Goal: Find contact information: Find contact information

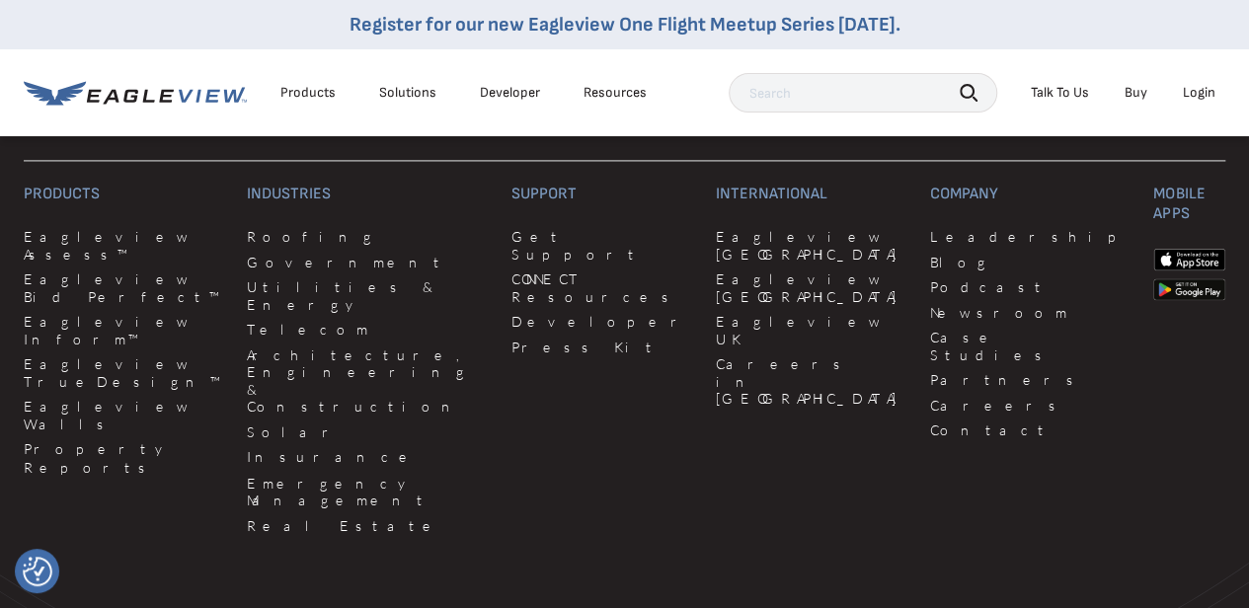
scroll to position [5155, 1]
click at [511, 244] on link "Get Support" at bounding box center [601, 245] width 181 height 35
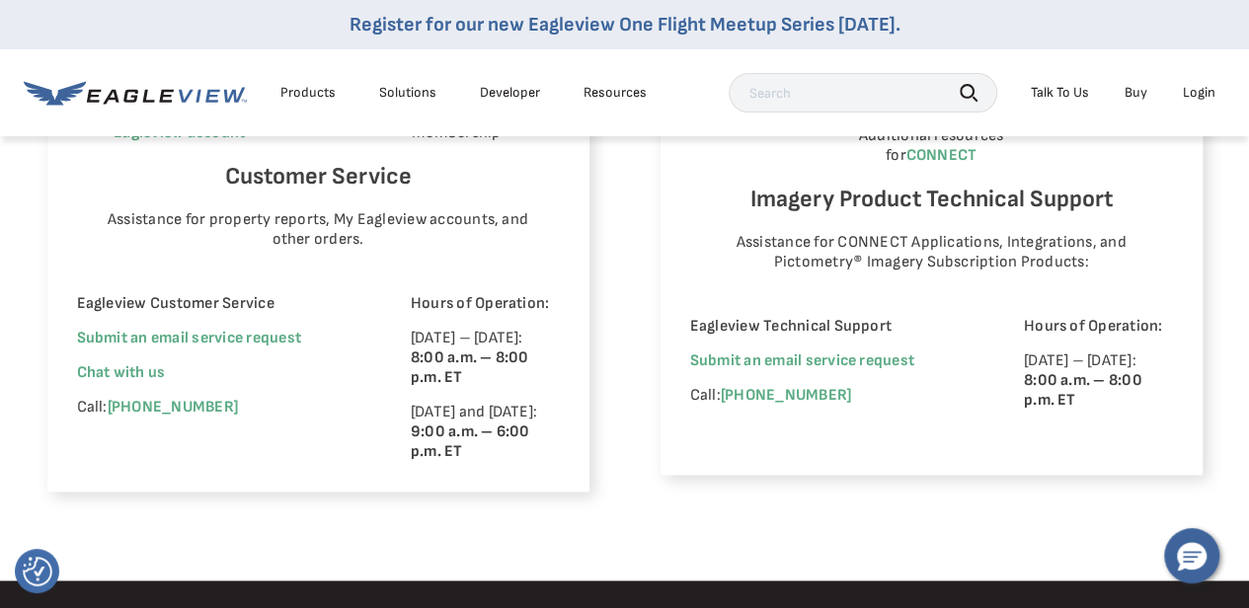
scroll to position [1319, 0]
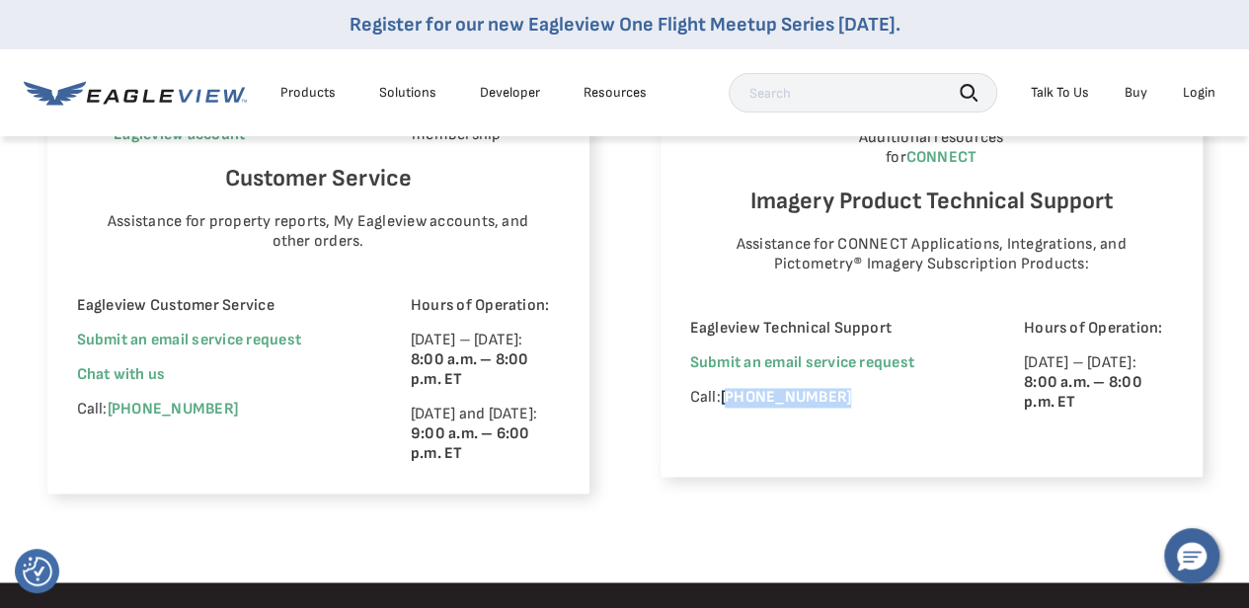
drag, startPoint x: 872, startPoint y: 377, endPoint x: 725, endPoint y: 380, distance: 147.2
click at [725, 388] on p "Call: [PHONE_NUMBER]" at bounding box center [829, 398] width 279 height 20
click at [892, 400] on div "Eagleview Technical Support Submit an email service request Call: [PHONE_NUMBER]" at bounding box center [829, 383] width 279 height 128
drag, startPoint x: 892, startPoint y: 400, endPoint x: 726, endPoint y: 388, distance: 166.3
click at [726, 388] on div "Eagleview Technical Support Submit an email service request Call: [PHONE_NUMBER]" at bounding box center [829, 383] width 279 height 128
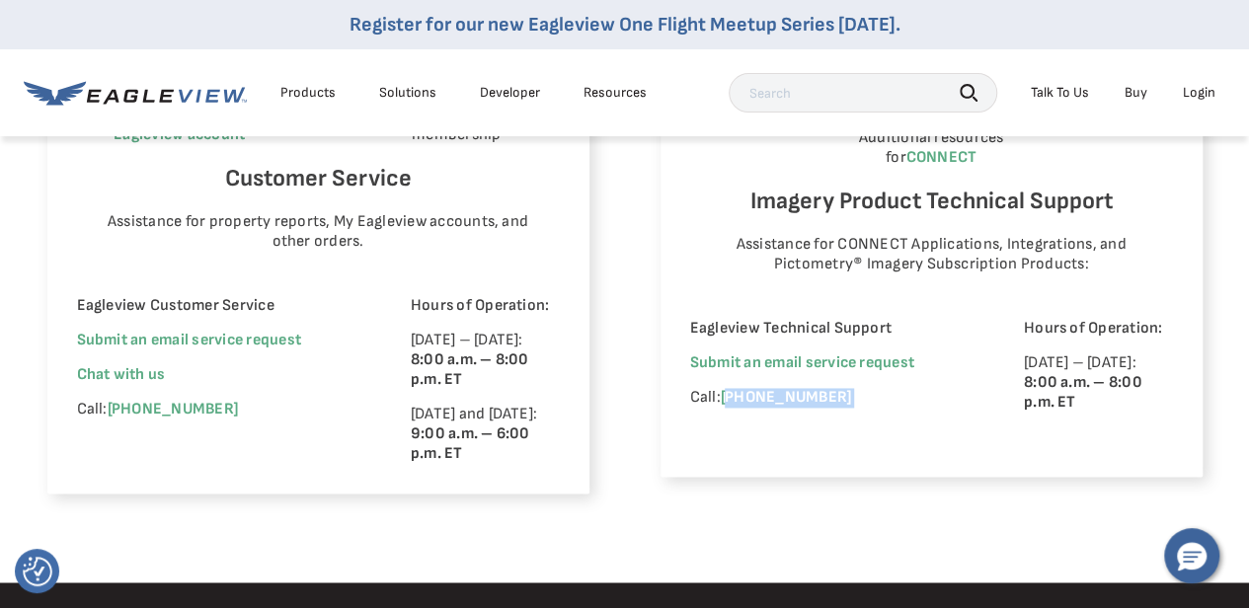
click at [883, 428] on div "View your organization’s imagery and GIS layers or create workspaces in your CO…" at bounding box center [932, 119] width 542 height 715
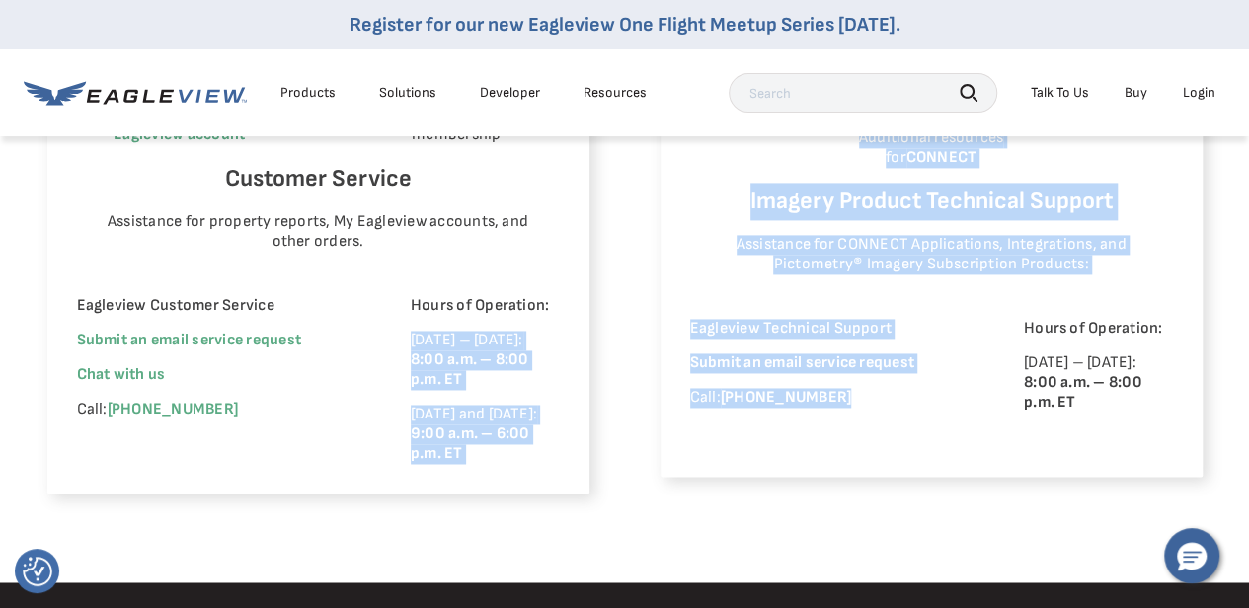
drag, startPoint x: 883, startPoint y: 428, endPoint x: 455, endPoint y: 247, distance: 464.2
click at [455, 247] on div "Eagleview Property Reports Place a new order Check your report status in Order …" at bounding box center [624, 101] width 1155 height 785
